Goal: Find contact information: Find contact information

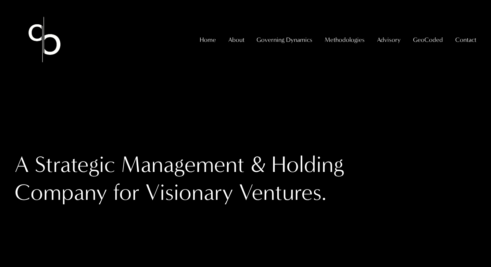
click at [422, 44] on link "GeoCoded" at bounding box center [428, 39] width 30 height 13
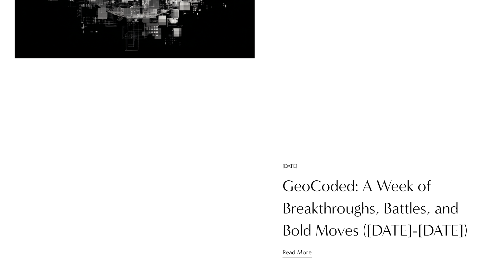
scroll to position [1373, 0]
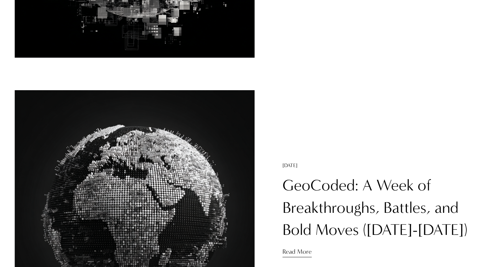
click at [311, 197] on h1 "GeoCoded: A Week of Breakthroughs, Battles, and Bold Moves ([DATE]-[DATE])" at bounding box center [380, 208] width 194 height 66
click at [312, 184] on link "GeoCoded: A Week of Breakthroughs, Battles, and Bold Moves ([DATE]-[DATE])" at bounding box center [375, 207] width 185 height 63
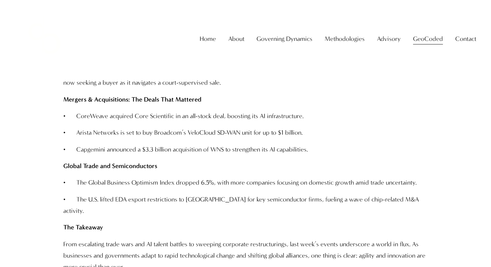
scroll to position [1081, 0]
click at [0, 0] on link "Overview" at bounding box center [0, 0] width 0 height 0
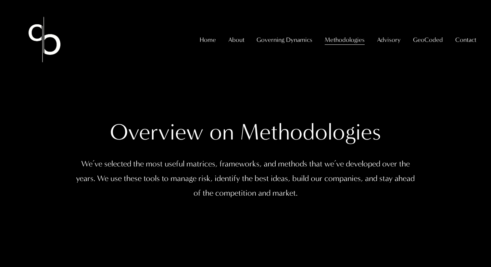
click at [424, 46] on link "GeoCoded" at bounding box center [428, 39] width 30 height 13
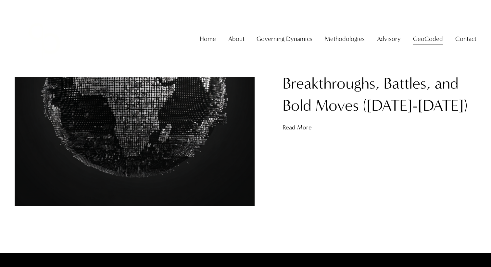
scroll to position [1493, 0]
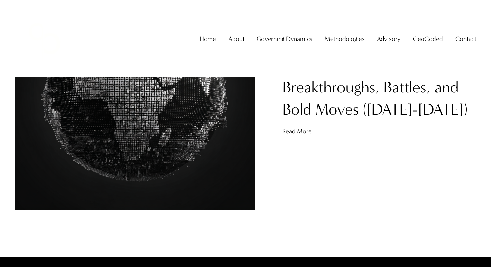
click at [328, 88] on link "GeoCoded: A Week of Breakthroughs, Battles, and Bold Moves ([DATE]-[DATE])" at bounding box center [375, 87] width 185 height 63
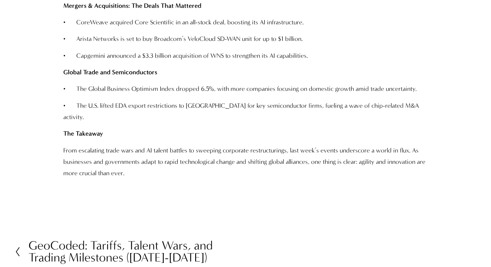
scroll to position [1211, 0]
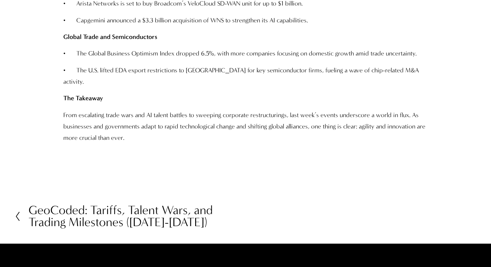
click at [176, 205] on h2 "GeoCoded: Tariffs, Talent Wars, and Trading Milestones ([DATE]-[DATE])" at bounding box center [137, 217] width 217 height 25
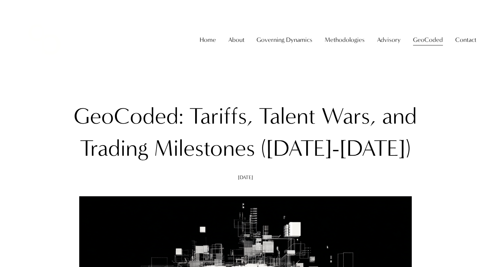
click at [41, 23] on img at bounding box center [45, 40] width 60 height 60
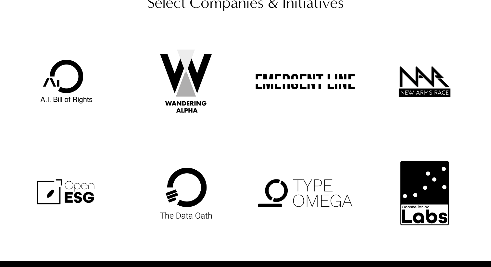
scroll to position [1134, 0]
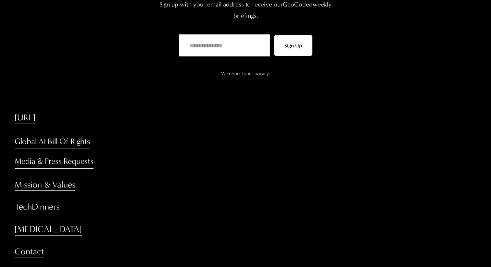
scroll to position [1075, 0]
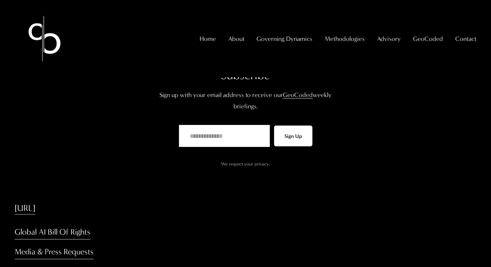
scroll to position [976, 0]
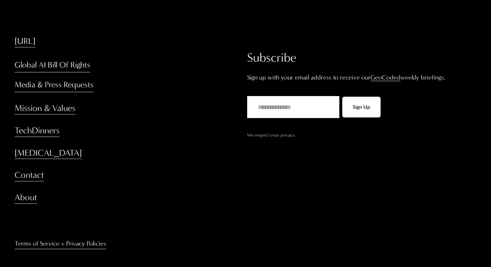
scroll to position [1042, 0]
click at [46, 114] on link "Mission & Values" at bounding box center [45, 108] width 61 height 12
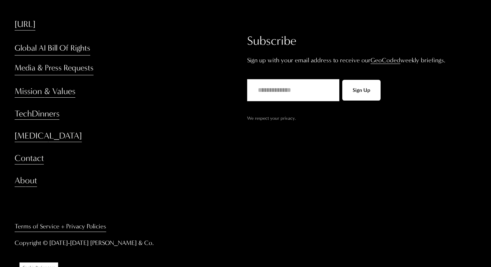
scroll to position [445, 0]
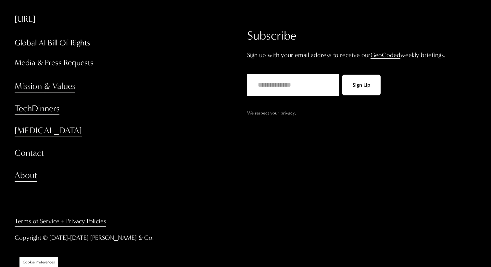
click at [32, 128] on link "[MEDICAL_DATA]" at bounding box center [48, 131] width 67 height 12
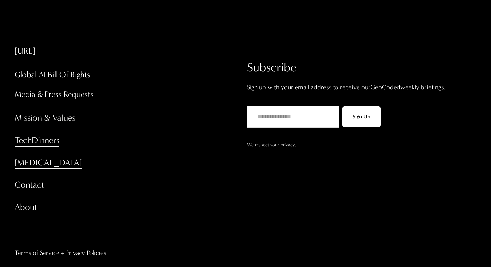
scroll to position [285, 0]
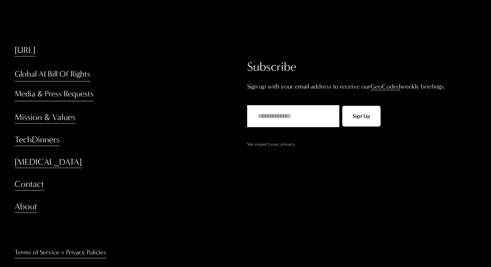
click at [32, 187] on link "Contact" at bounding box center [29, 185] width 29 height 12
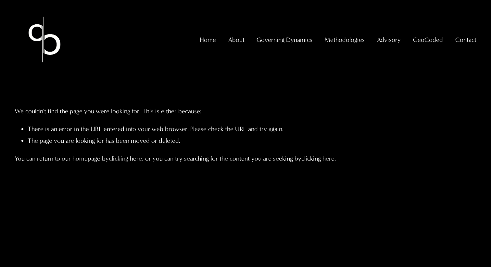
click at [467, 45] on span "Contact" at bounding box center [465, 39] width 21 height 11
click at [0, 0] on span "Contact Us" at bounding box center [0, 0] width 0 height 0
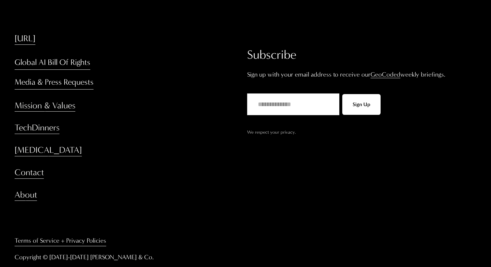
scroll to position [1041, 0]
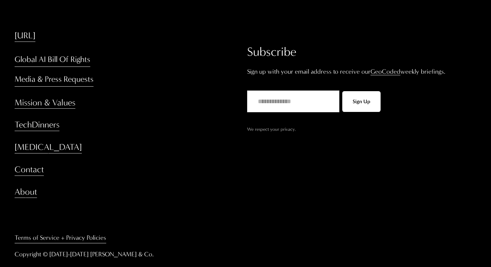
click at [19, 194] on link "About" at bounding box center [26, 192] width 22 height 12
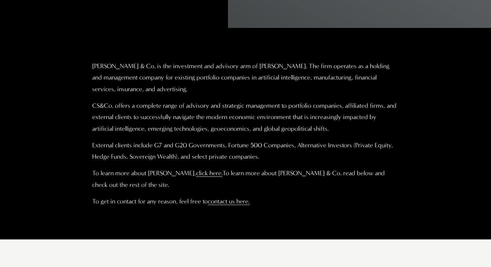
scroll to position [350, 0]
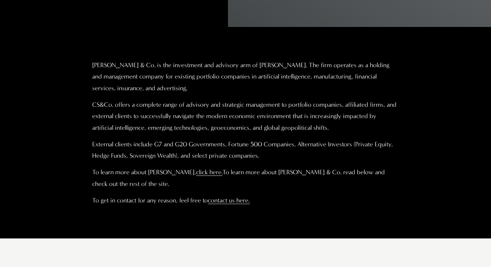
click at [227, 201] on link "contact us here." at bounding box center [229, 200] width 42 height 7
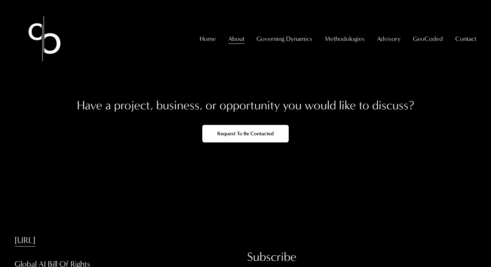
scroll to position [1185, 0]
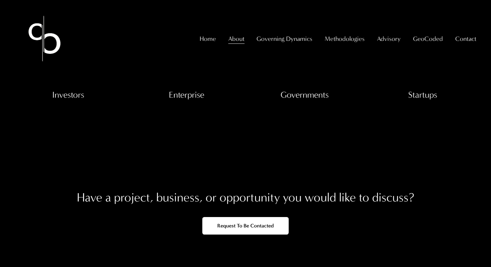
click at [49, 42] on img at bounding box center [45, 39] width 60 height 60
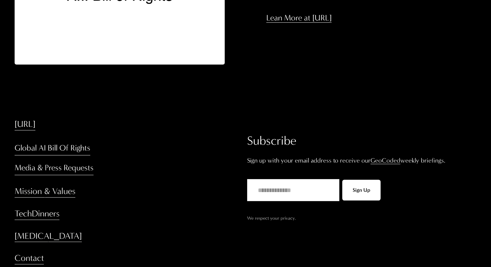
scroll to position [959, 0]
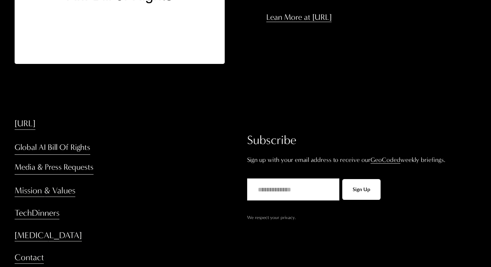
click at [68, 175] on link "Media & Press Requests" at bounding box center [54, 167] width 79 height 15
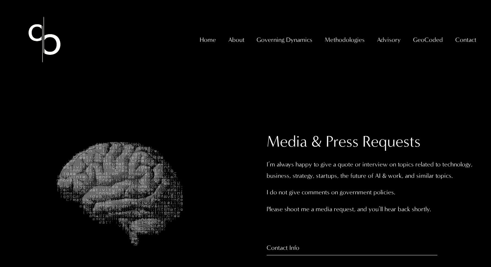
select select "**"
